Goal: Information Seeking & Learning: Learn about a topic

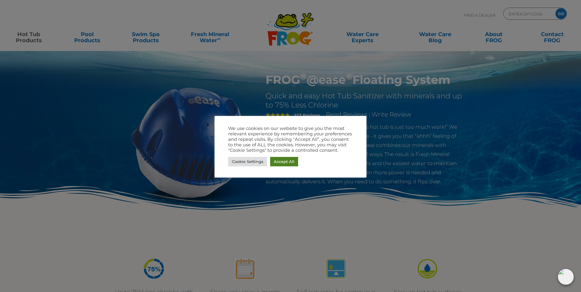
click at [287, 163] on link "Accept All" at bounding box center [284, 161] width 28 height 9
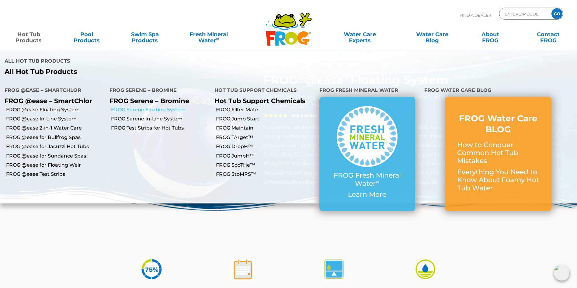
click at [140, 106] on link "FROG Serene Floating System" at bounding box center [160, 109] width 99 height 7
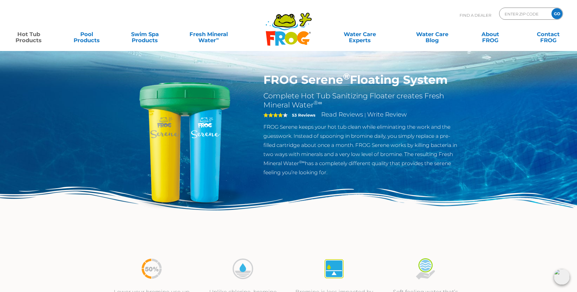
click at [180, 108] on img at bounding box center [184, 142] width 139 height 139
click at [350, 96] on h2 "Complete Hot Tub Sanitizing Floater creates Fresh Mineral Water ®∞" at bounding box center [362, 100] width 198 height 18
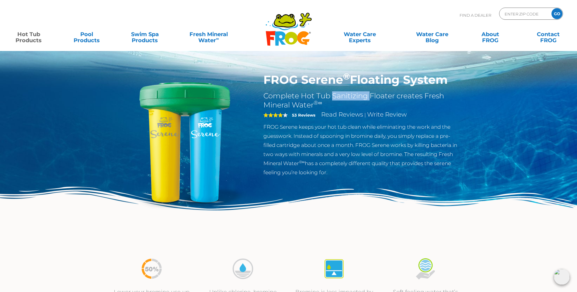
click at [350, 96] on h2 "Complete Hot Tub Sanitizing Floater creates Fresh Mineral Water ®∞" at bounding box center [362, 100] width 198 height 18
